Goal: Navigation & Orientation: Find specific page/section

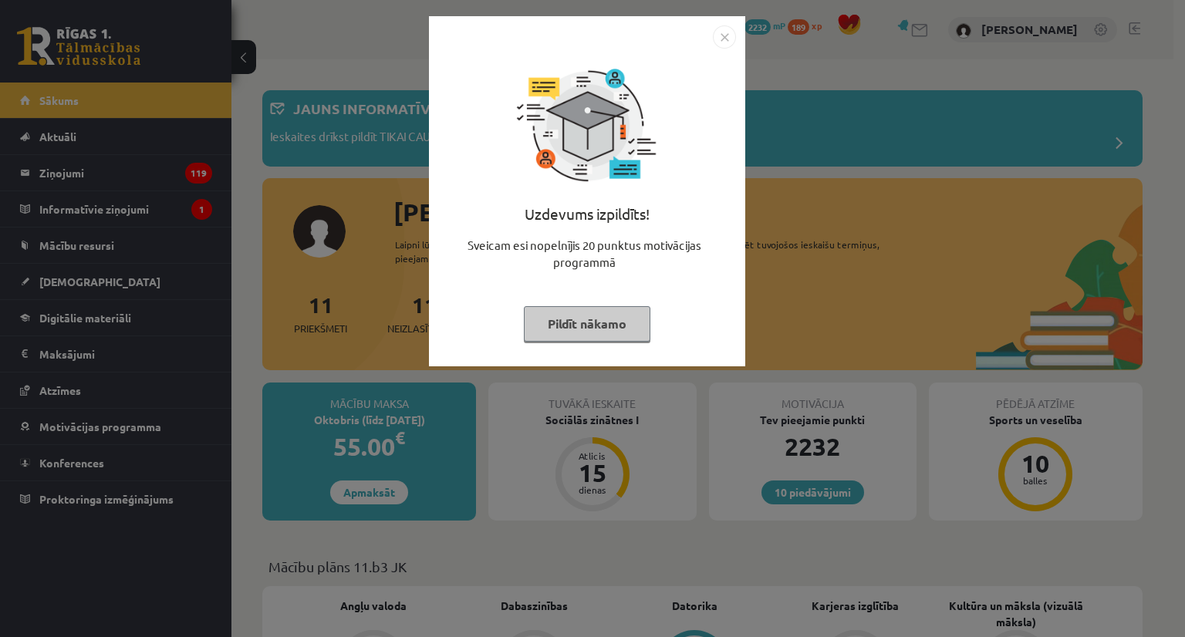
click at [620, 330] on button "Pildīt nākamo" at bounding box center [587, 323] width 126 height 35
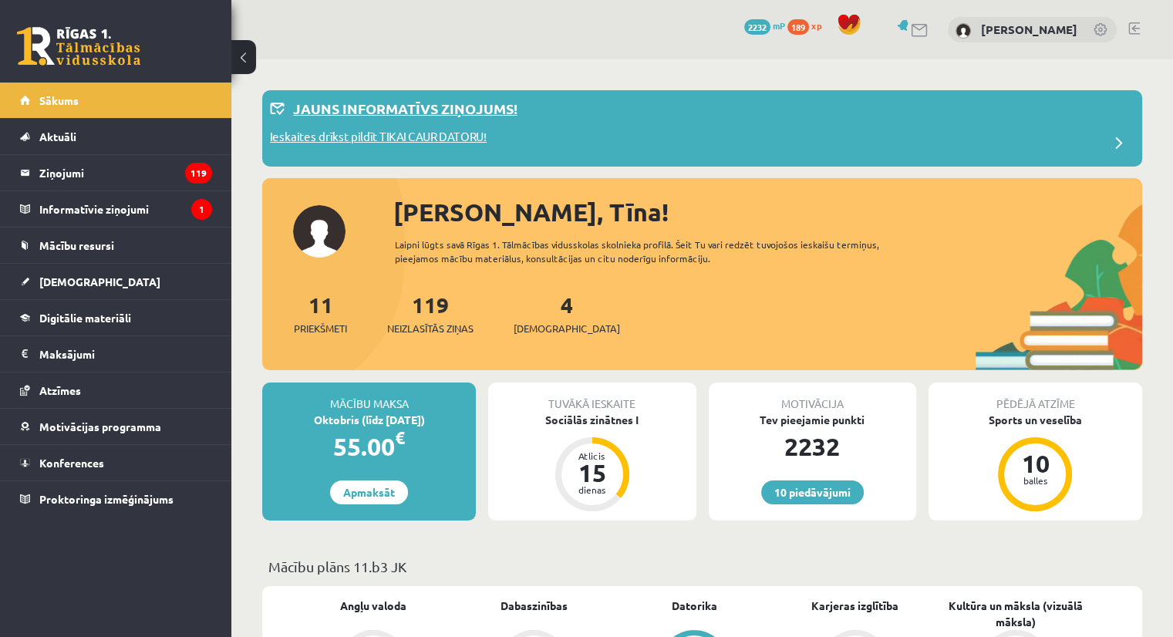
click at [811, 130] on div "Ieskaites drīkst pildīt TIKAI CAUR DATORU!" at bounding box center [702, 143] width 864 height 31
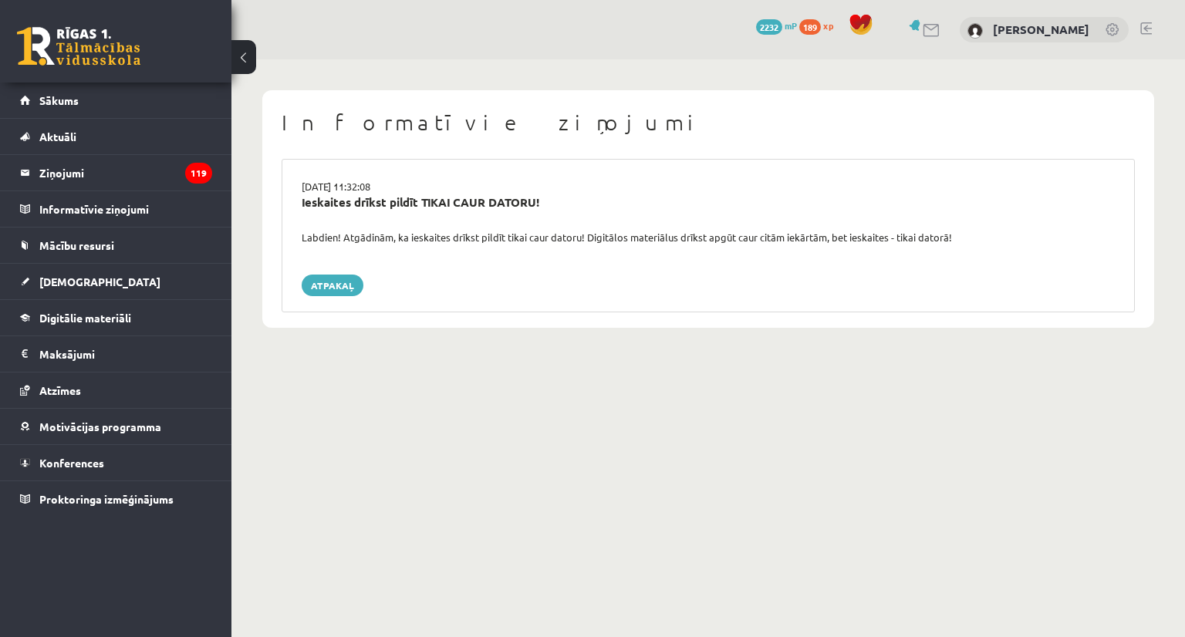
click at [477, 257] on div "15.09.2025 11:32:08 Ieskaites drīkst pildīt TIKAI CAUR DATORU! Labdien! Atgādin…" at bounding box center [707, 235] width 853 height 153
click at [352, 289] on link "Atpakaļ" at bounding box center [333, 286] width 62 height 22
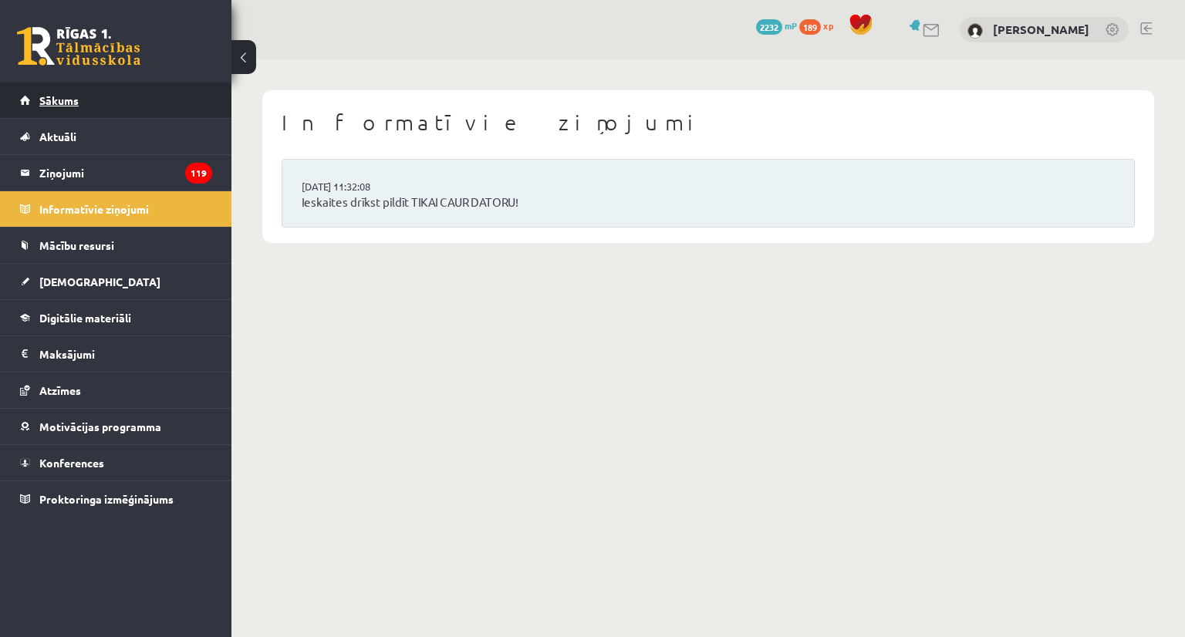
click at [79, 100] on link "Sākums" at bounding box center [116, 100] width 192 height 35
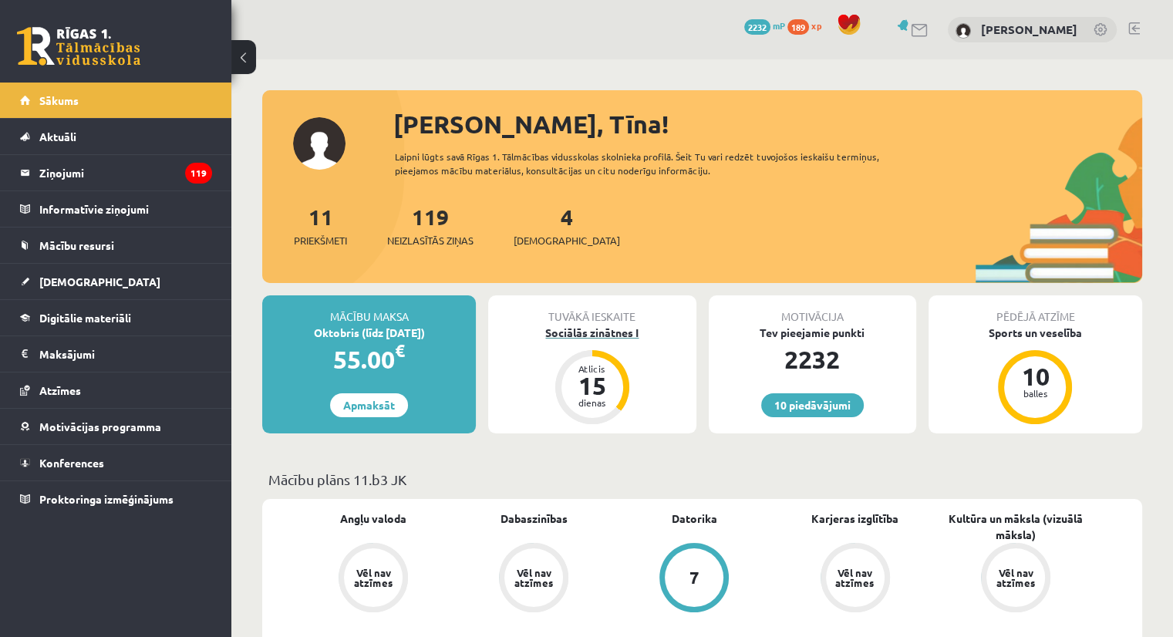
click at [642, 332] on div "Sociālās zinātnes I" at bounding box center [591, 333] width 207 height 16
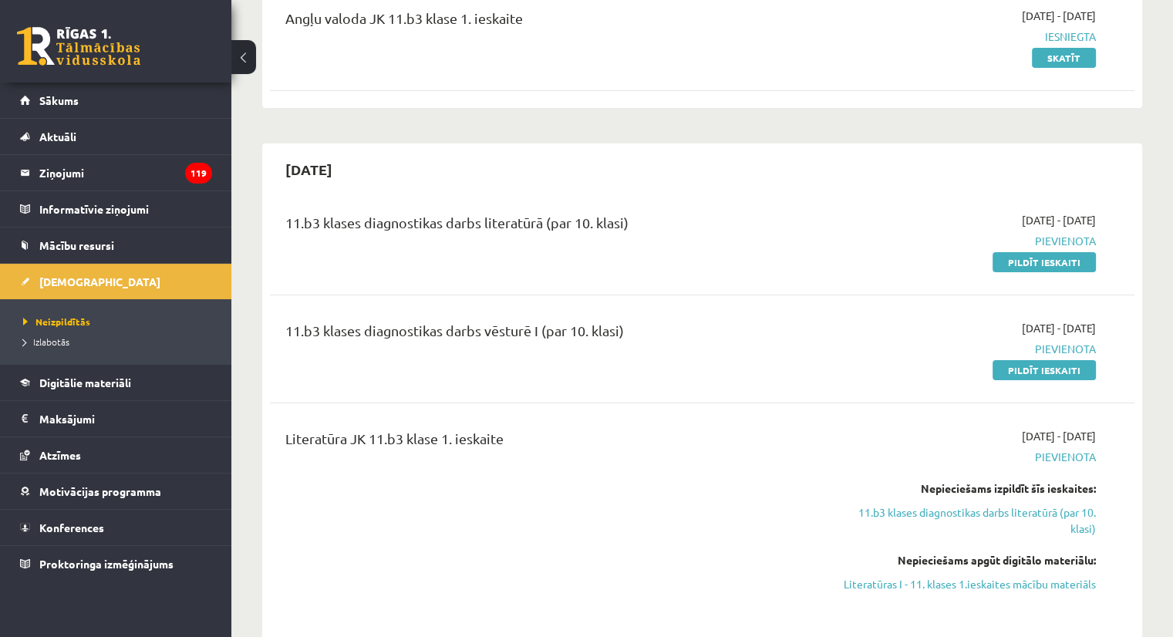
scroll to position [213, 0]
click at [80, 529] on span "Konferences" at bounding box center [71, 528] width 65 height 14
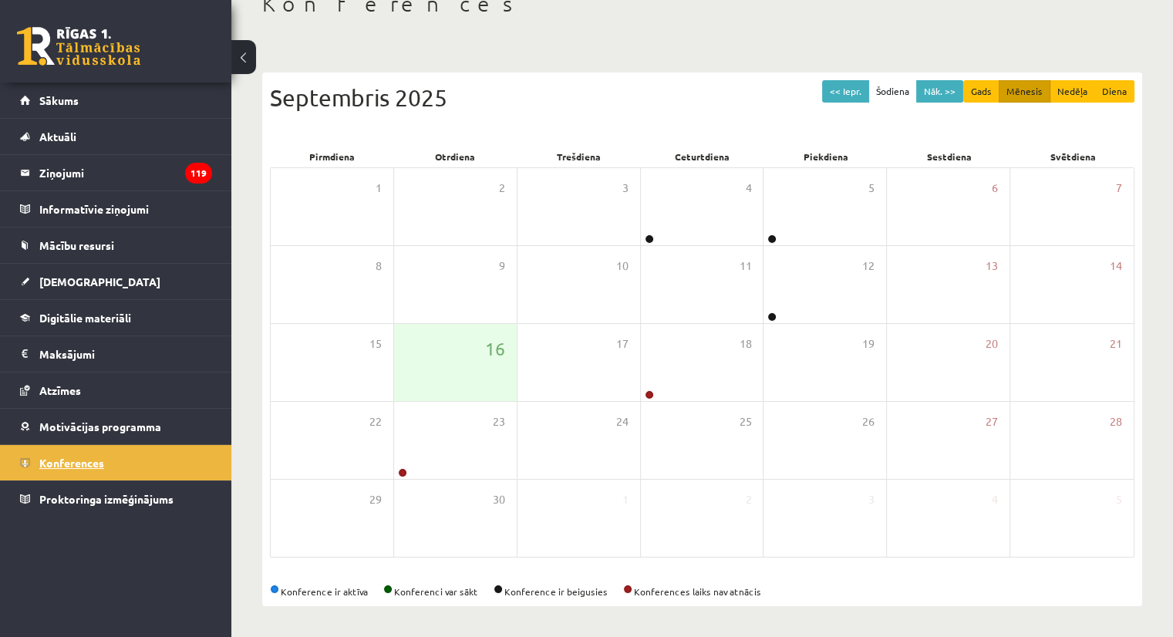
scroll to position [99, 0]
click at [944, 90] on button "Nāk. >>" at bounding box center [939, 92] width 47 height 22
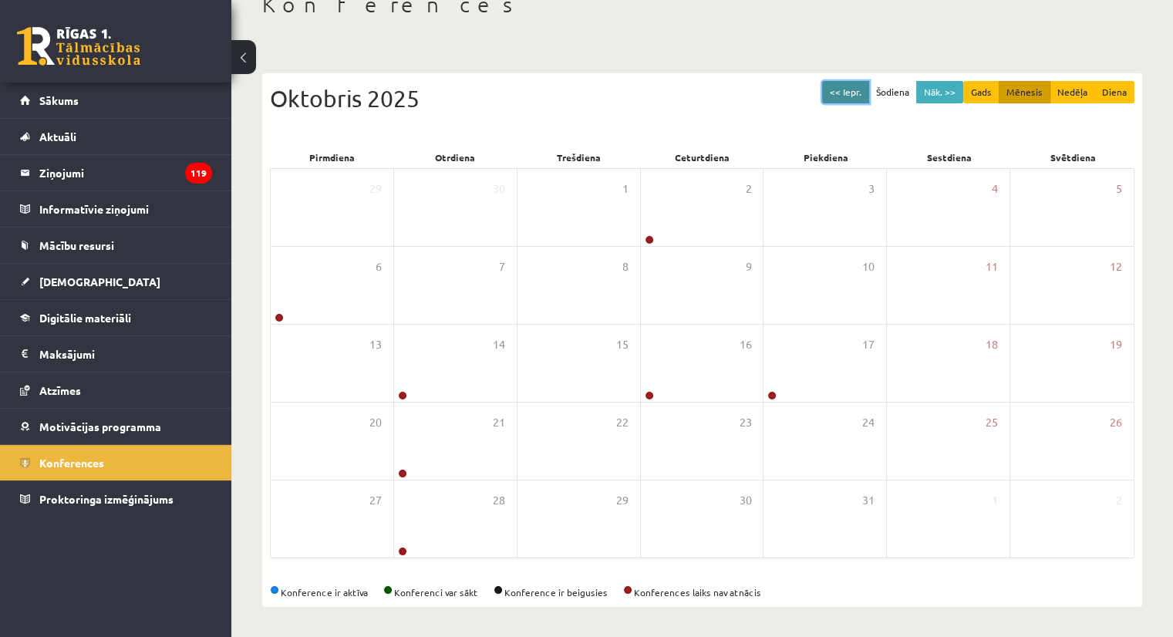
click at [850, 93] on button "<< Iepr." at bounding box center [845, 92] width 47 height 22
